Goal: Find specific page/section: Find specific page/section

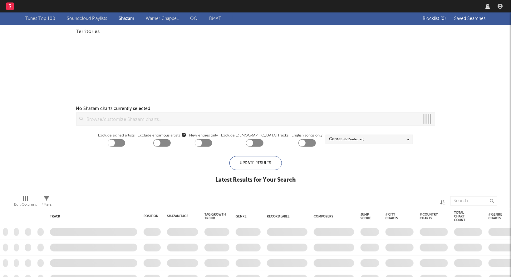
checkbox input "true"
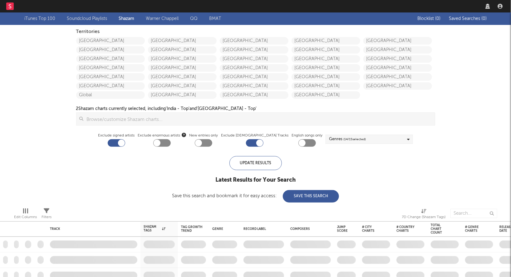
click at [27, 9] on link "Dashboard" at bounding box center [35, 6] width 30 height 12
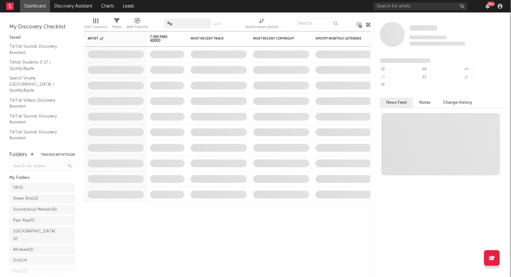
scroll to position [115, 0]
click at [13, 246] on icon at bounding box center [15, 246] width 5 height 4
